Goal: Information Seeking & Learning: Learn about a topic

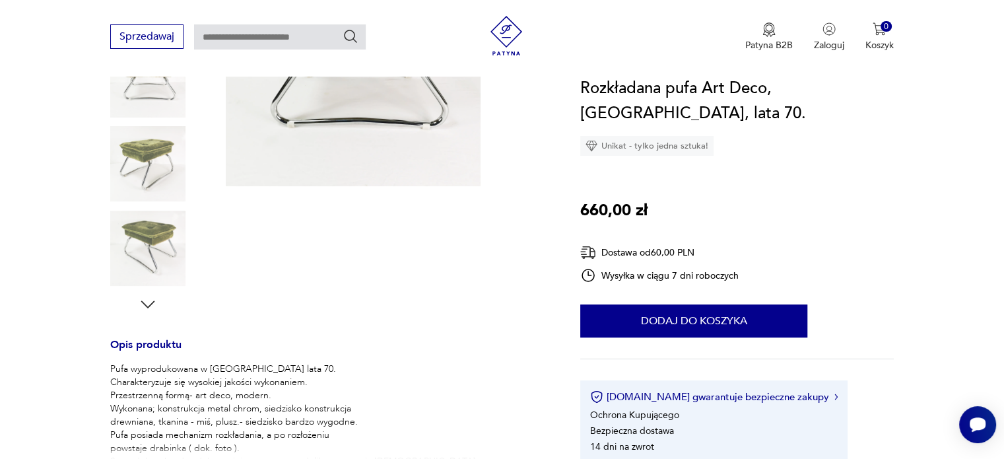
scroll to position [264, 0]
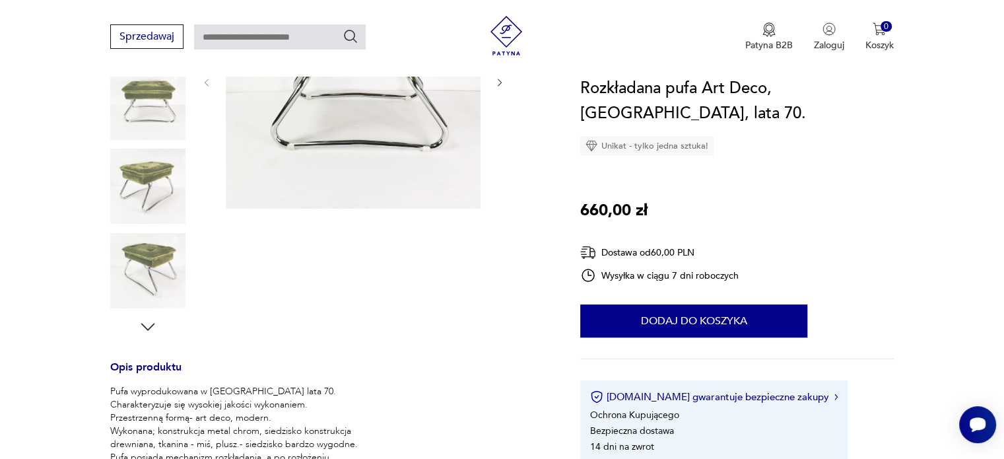
click at [146, 323] on icon "button" at bounding box center [148, 327] width 20 height 20
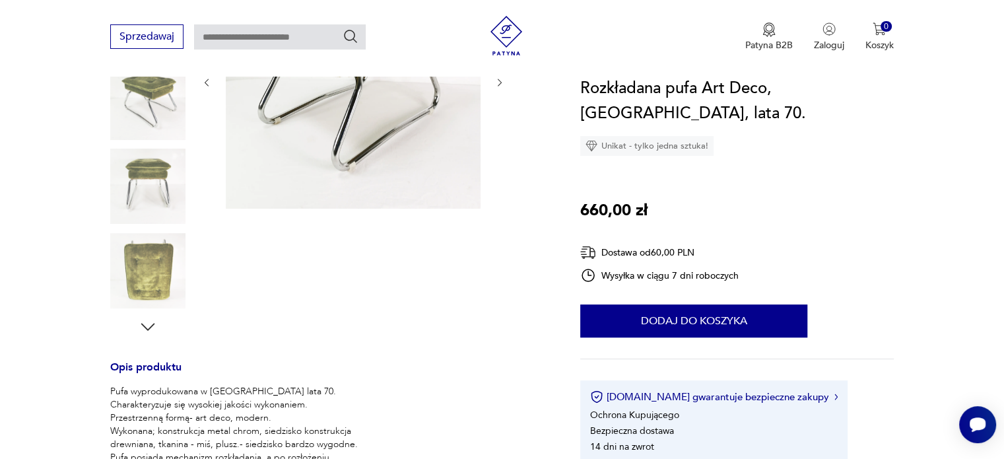
click at [147, 323] on icon "button" at bounding box center [148, 327] width 20 height 20
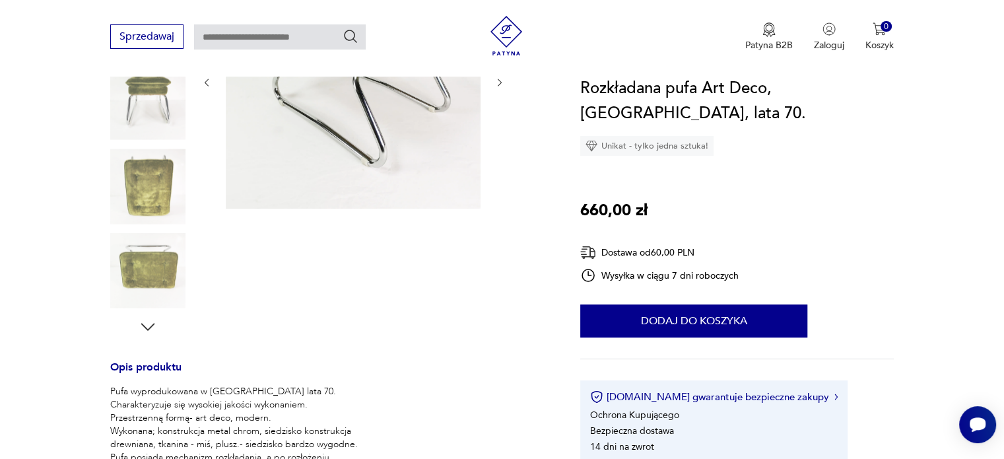
click at [147, 323] on icon "button" at bounding box center [148, 327] width 20 height 20
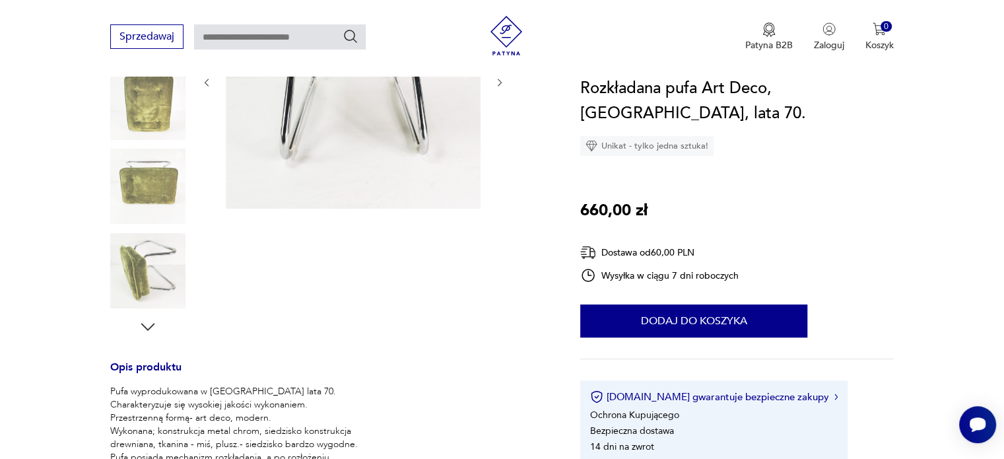
click at [148, 323] on icon "button" at bounding box center [148, 327] width 20 height 20
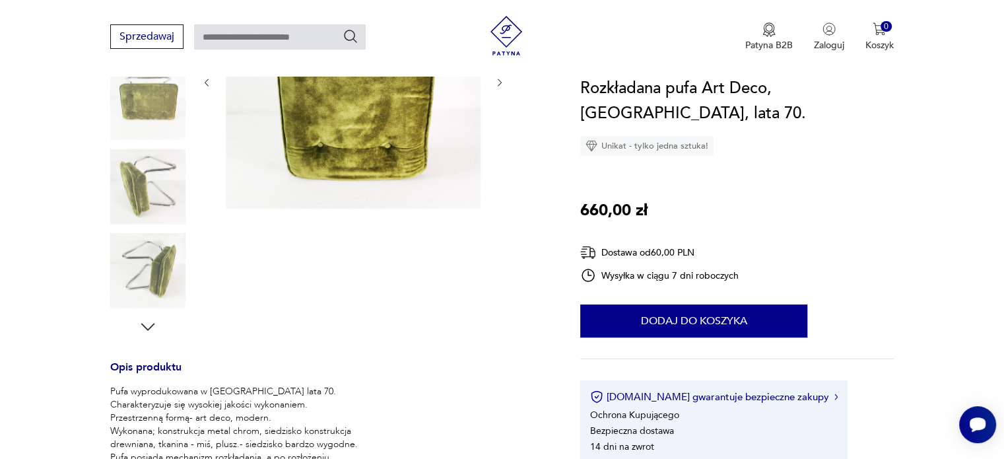
click at [148, 323] on icon "button" at bounding box center [148, 327] width 20 height 20
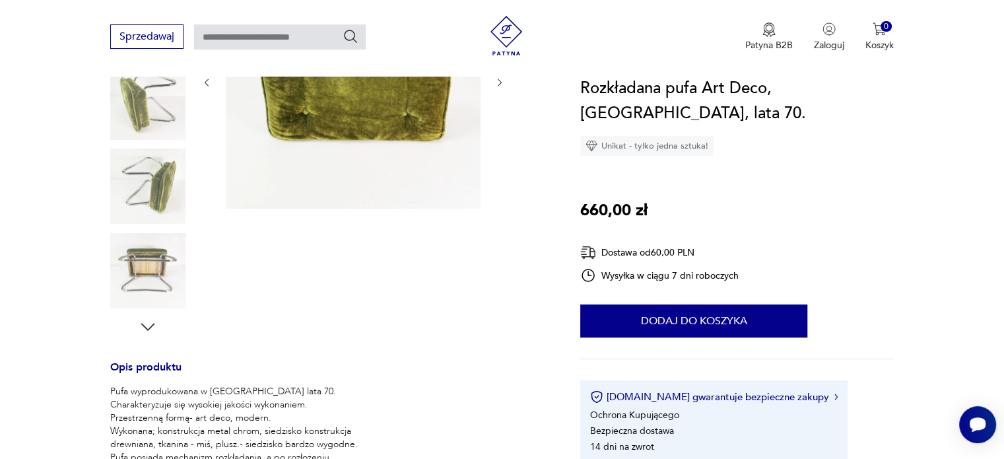
click at [148, 323] on icon "button" at bounding box center [148, 327] width 20 height 20
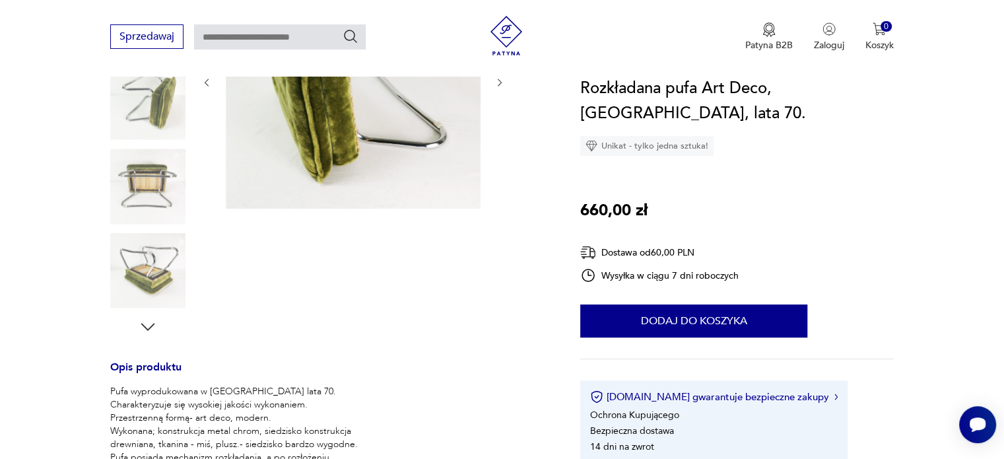
click at [148, 323] on icon "button" at bounding box center [148, 327] width 20 height 20
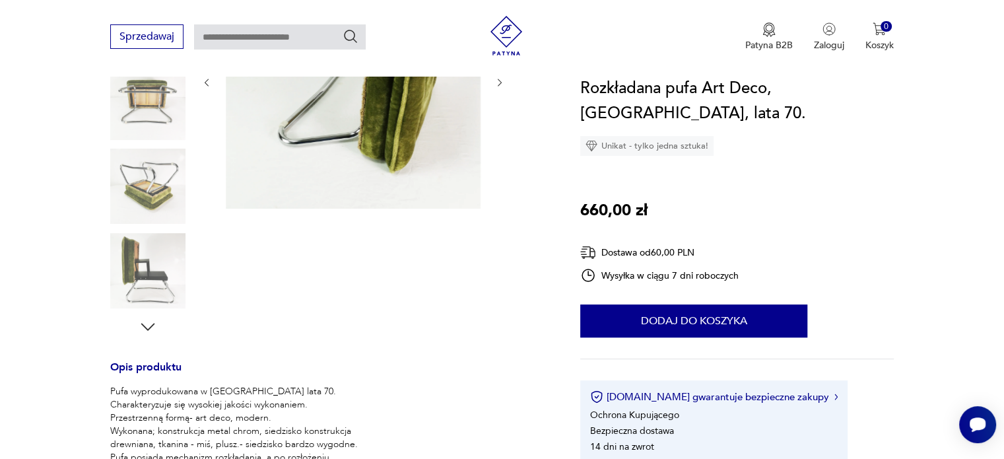
click at [148, 323] on icon "button" at bounding box center [148, 327] width 20 height 20
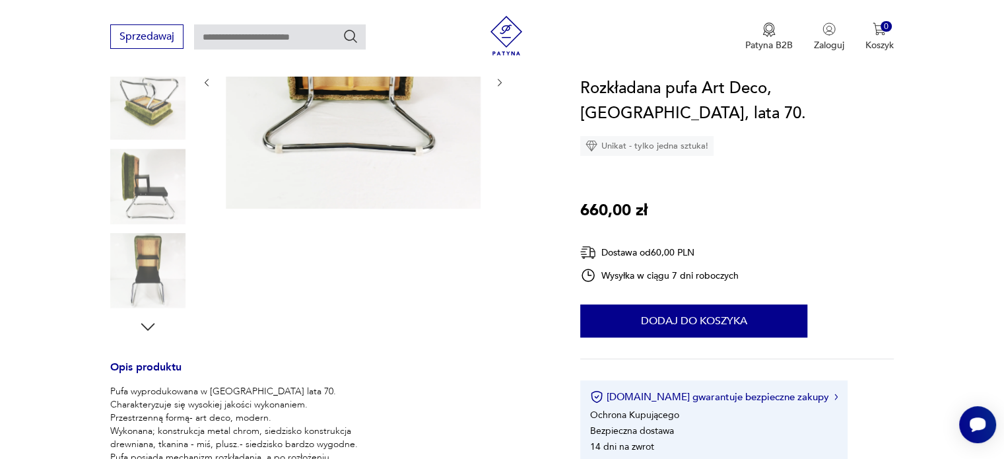
click at [148, 323] on icon "button" at bounding box center [148, 327] width 20 height 20
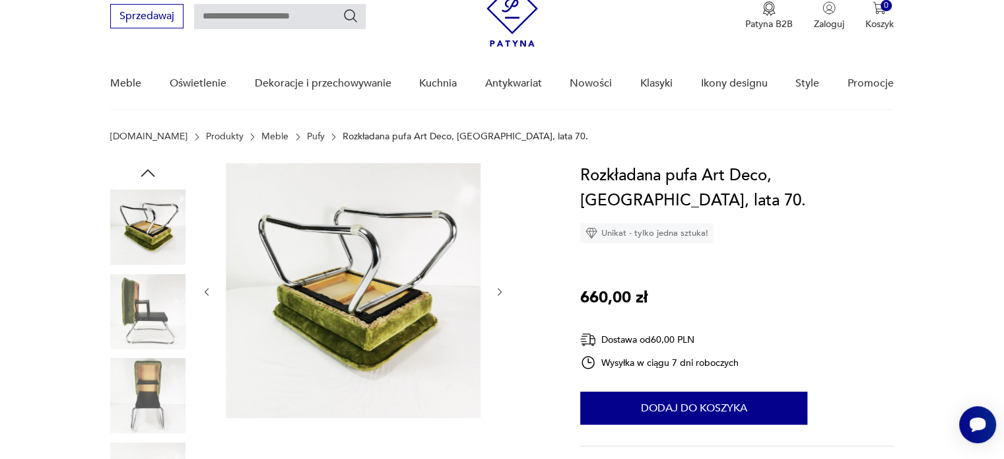
scroll to position [132, 0]
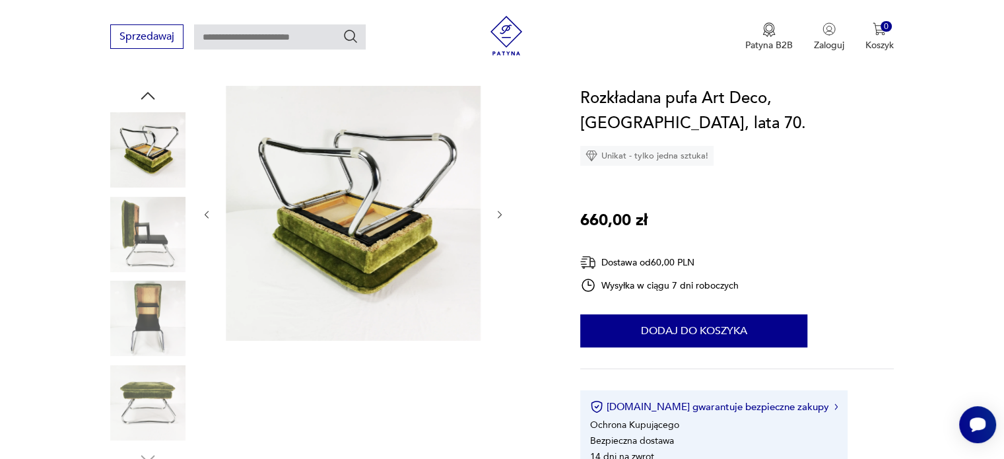
click at [160, 238] on img at bounding box center [147, 234] width 75 height 75
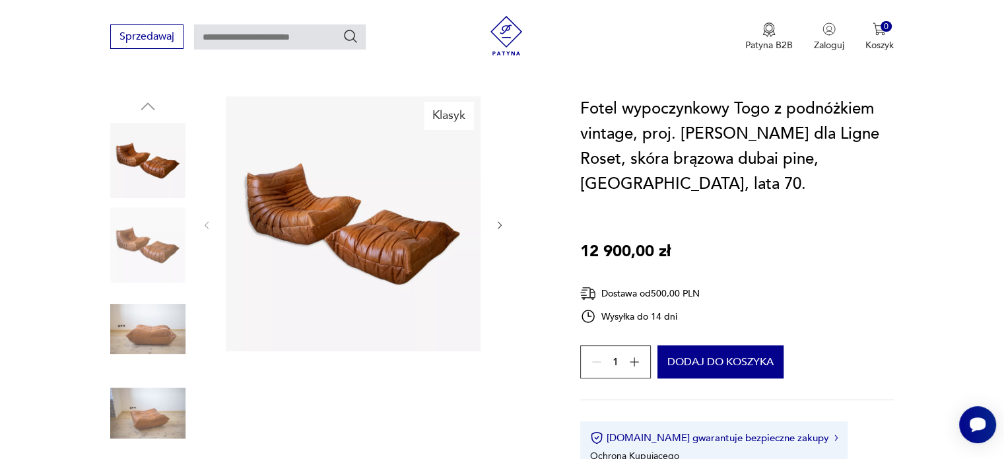
click at [137, 317] on img at bounding box center [147, 328] width 75 height 75
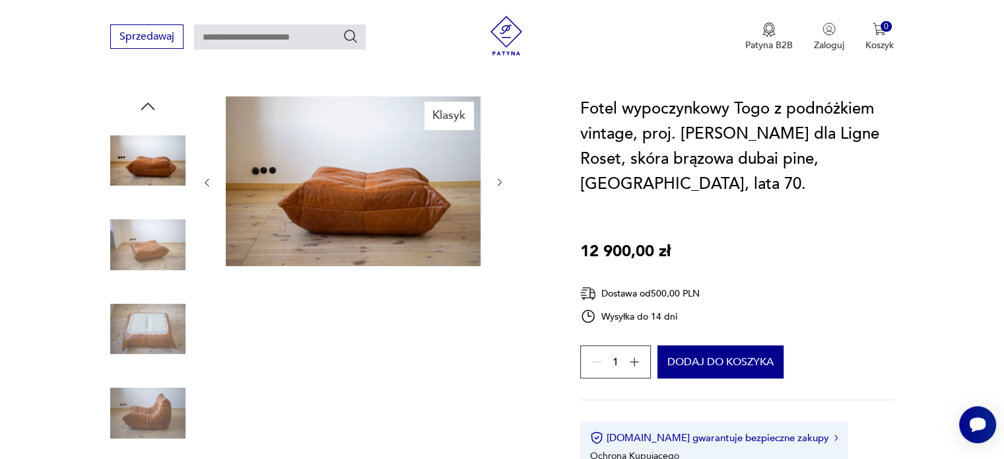
click at [145, 360] on div at bounding box center [147, 288] width 75 height 330
click at [179, 316] on img at bounding box center [147, 328] width 75 height 75
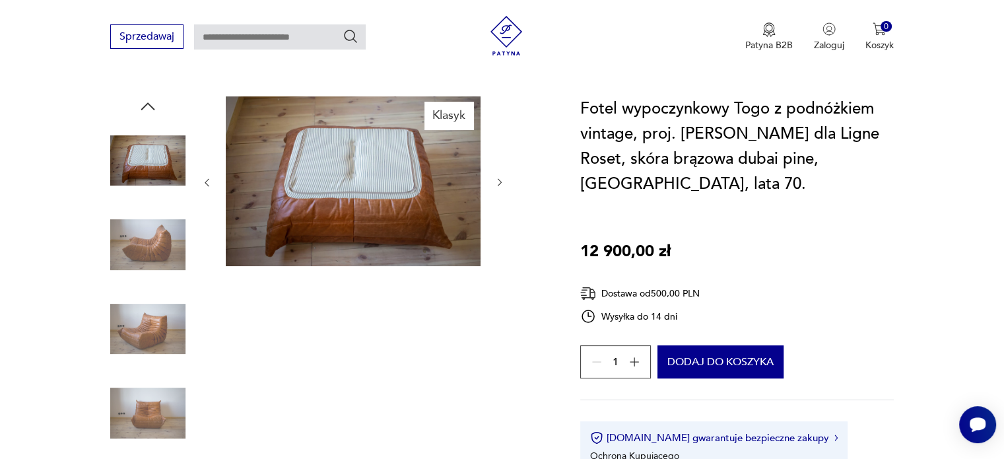
click at [166, 323] on img at bounding box center [147, 328] width 75 height 75
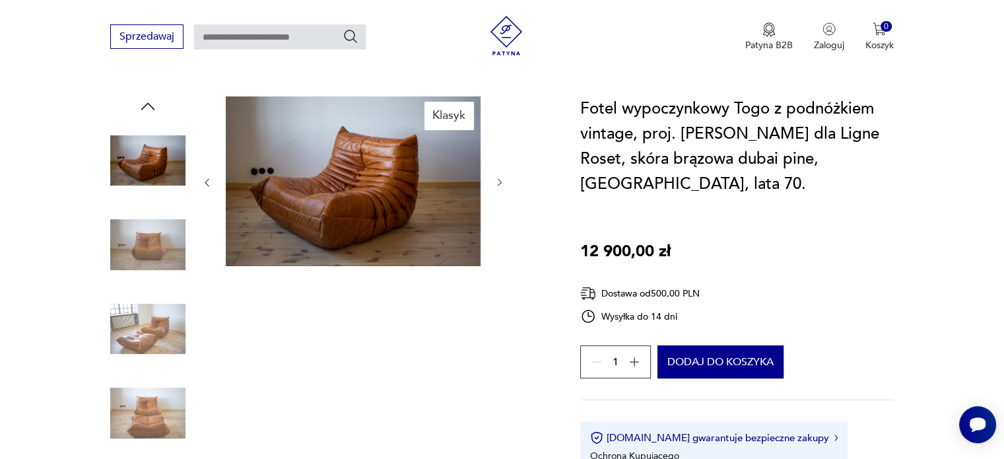
click at [150, 375] on img at bounding box center [147, 412] width 75 height 75
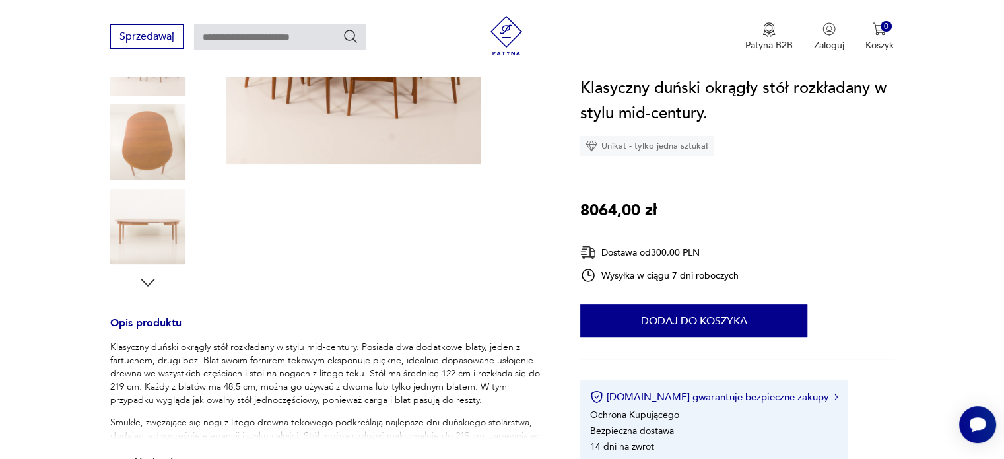
scroll to position [66, 0]
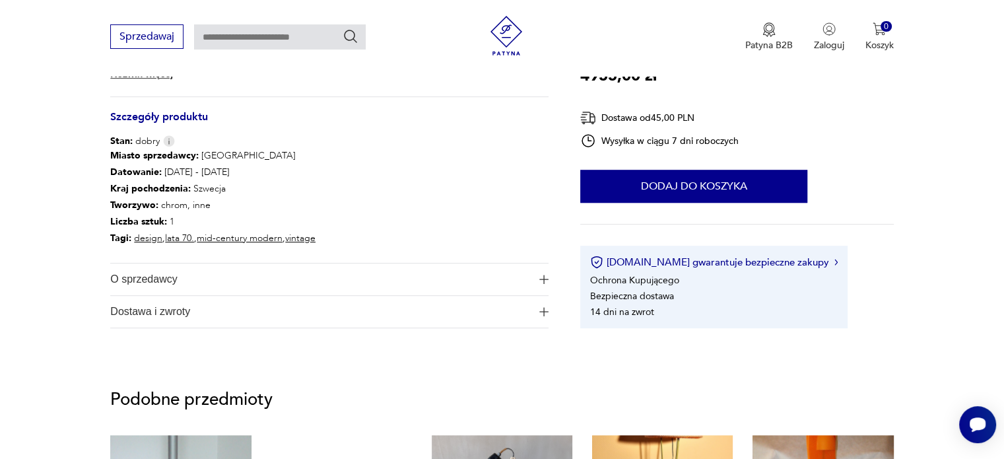
scroll to position [528, 0]
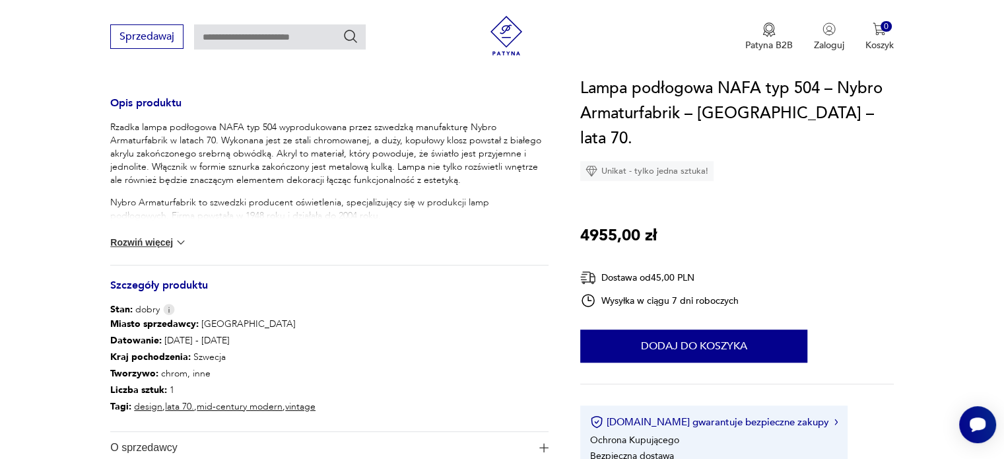
click at [172, 237] on button "Rozwiń więcej" at bounding box center [148, 242] width 77 height 13
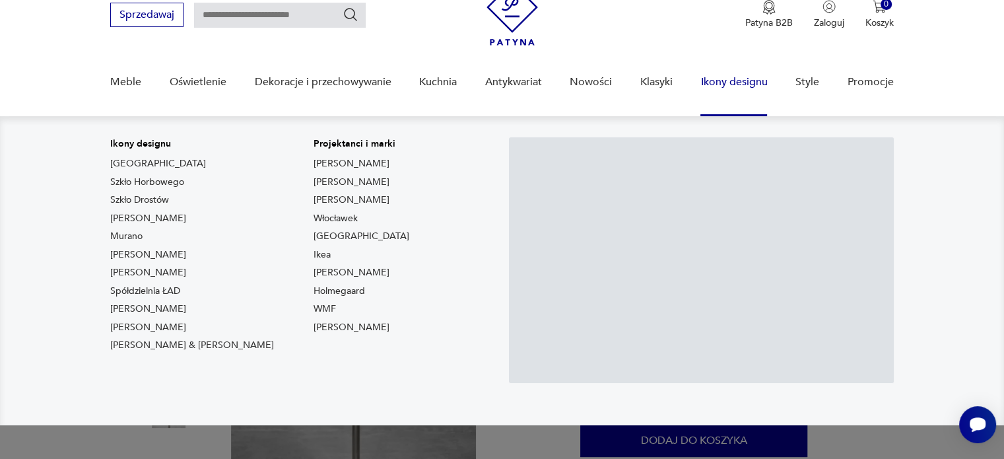
scroll to position [0, 0]
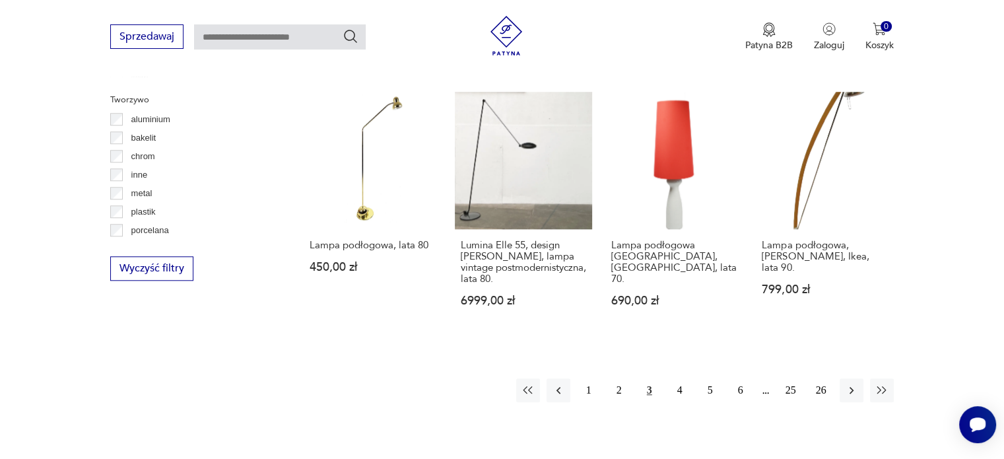
scroll to position [1235, 0]
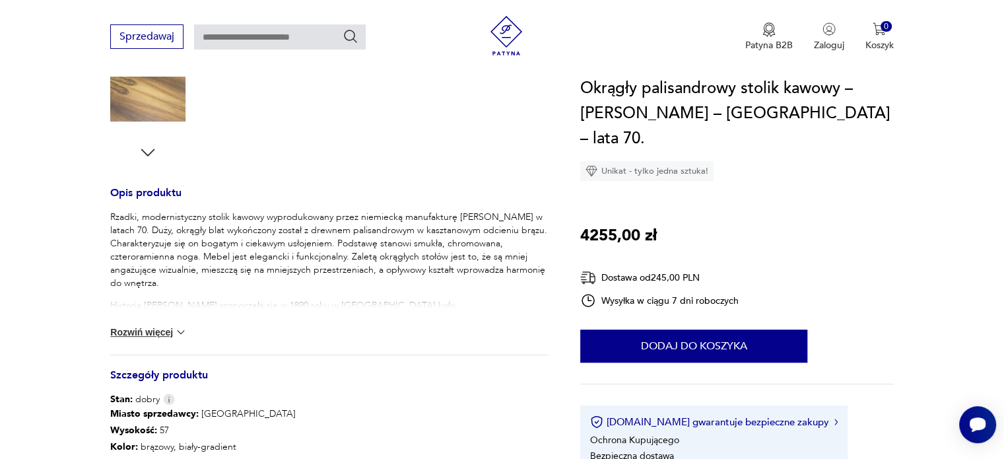
scroll to position [462, 0]
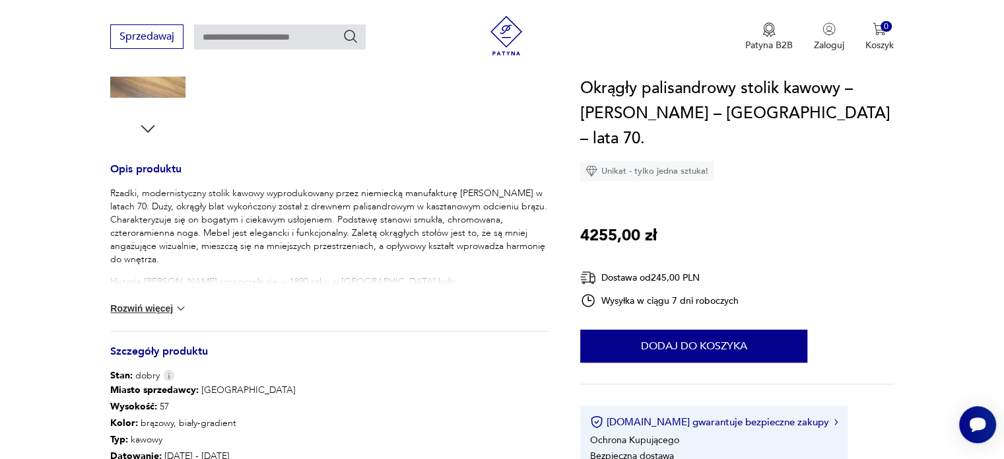
click at [176, 300] on div "Rzadki, modernistyczny stolik kawowy wyprodukowany przez niemiecką manufakturę …" at bounding box center [329, 259] width 438 height 144
click at [166, 311] on button "Rozwiń więcej" at bounding box center [148, 308] width 77 height 13
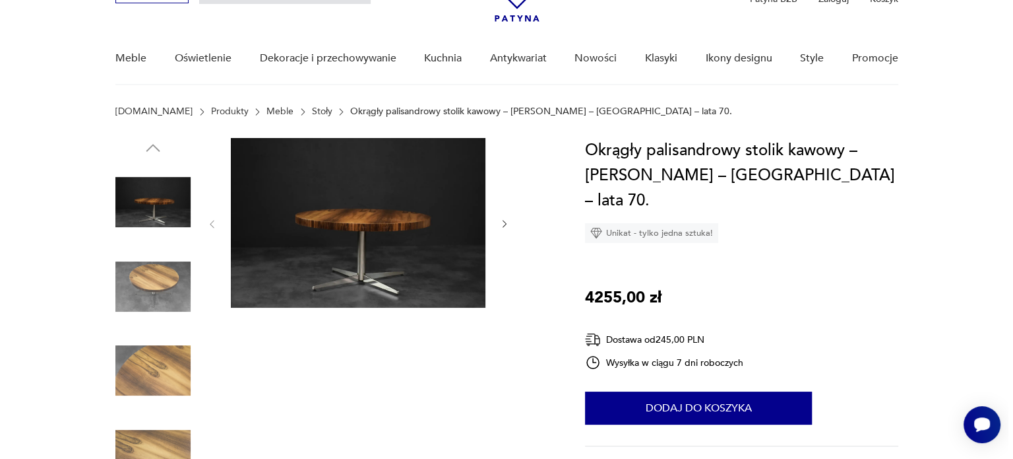
scroll to position [0, 0]
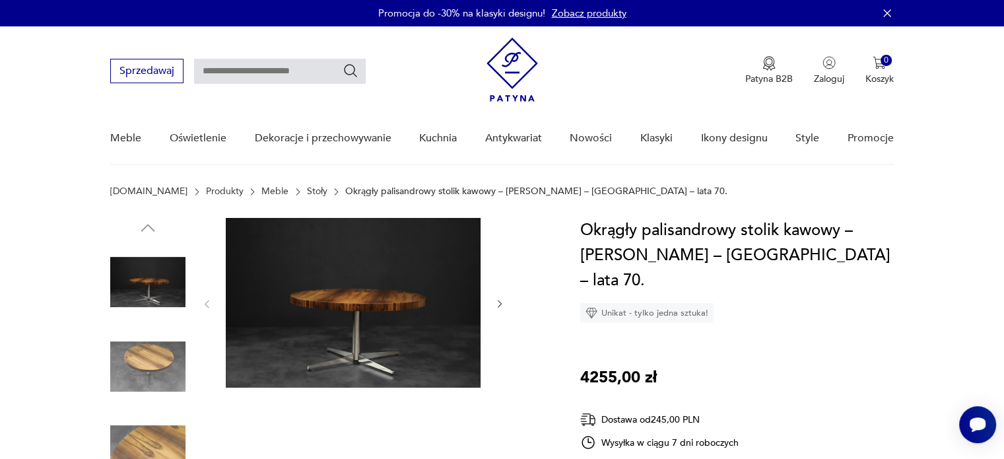
click at [332, 296] on img at bounding box center [353, 303] width 255 height 170
